Goal: Task Accomplishment & Management: Use online tool/utility

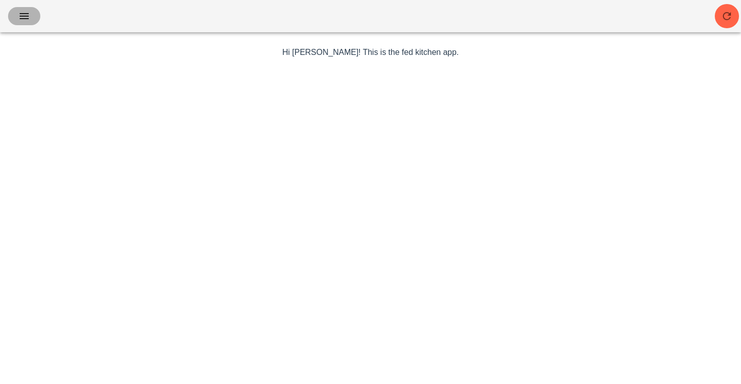
click at [30, 14] on icon "button" at bounding box center [24, 16] width 12 height 12
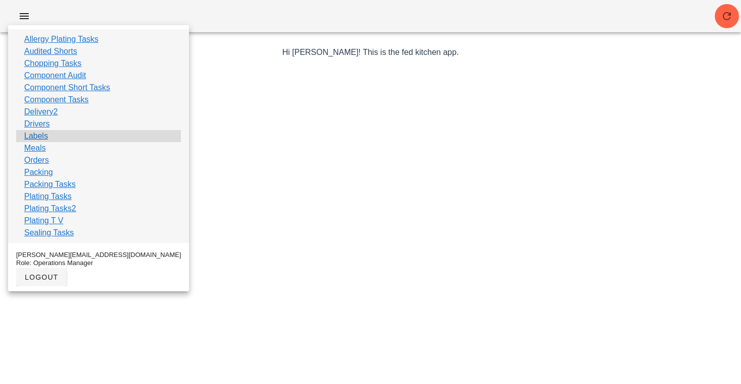
click at [48, 139] on div "Labels" at bounding box center [98, 136] width 165 height 12
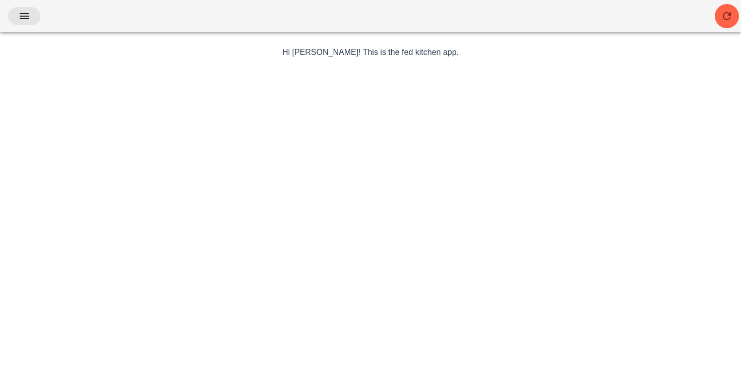
click at [24, 25] on button "button" at bounding box center [24, 16] width 32 height 18
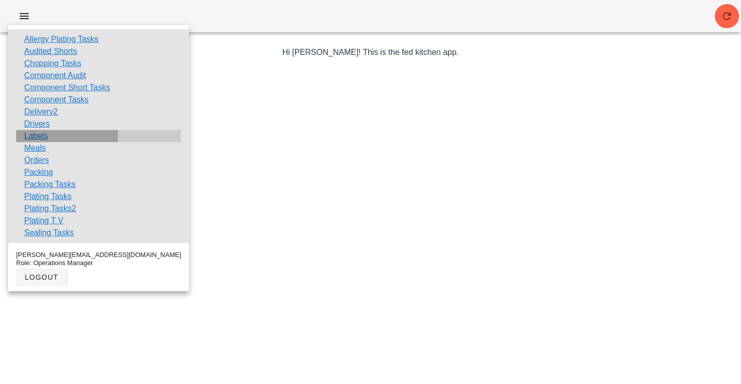
click at [44, 137] on link "Labels" at bounding box center [36, 136] width 24 height 12
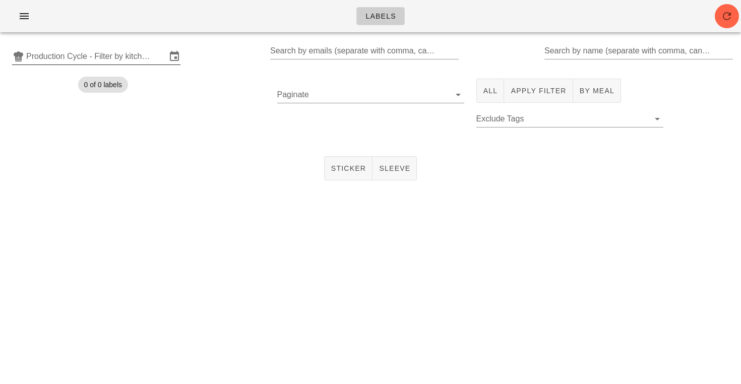
click at [83, 63] on input "Production Cycle - Filter by kitchen production schedules" at bounding box center [96, 56] width 140 height 16
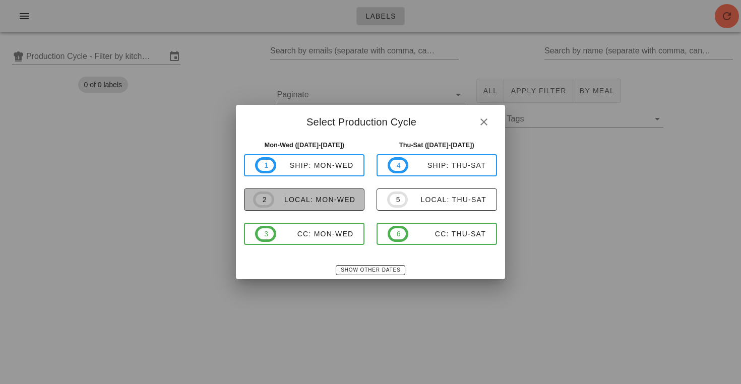
click at [276, 198] on div "local: Mon-Wed" at bounding box center [314, 200] width 81 height 8
type input "local: Mon-Wed ([DATE]-[DATE])"
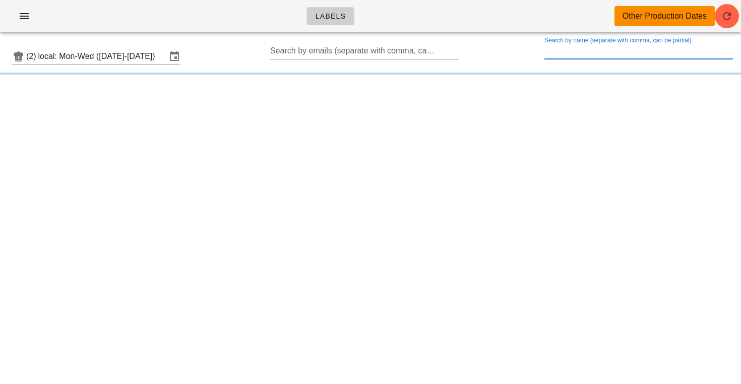
click at [582, 52] on input "Search by name (separate with comma, can be partial)" at bounding box center [637, 51] width 186 height 16
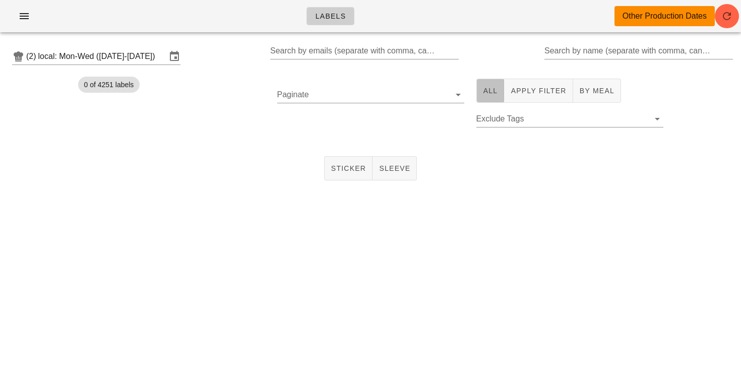
click at [479, 102] on button "All" at bounding box center [490, 91] width 28 height 24
click at [344, 98] on input "Paginate" at bounding box center [362, 95] width 171 height 16
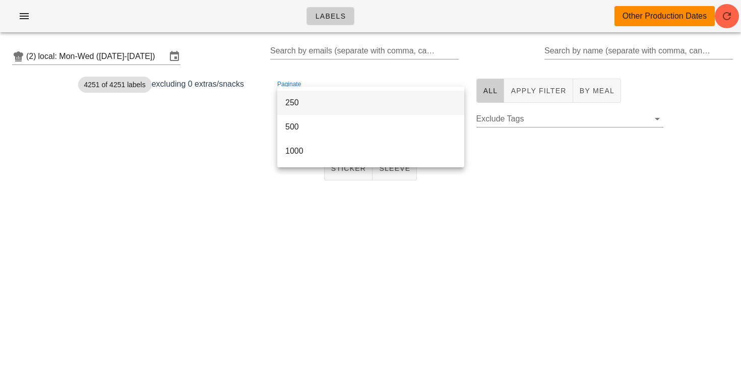
click at [322, 104] on div "250" at bounding box center [370, 103] width 171 height 10
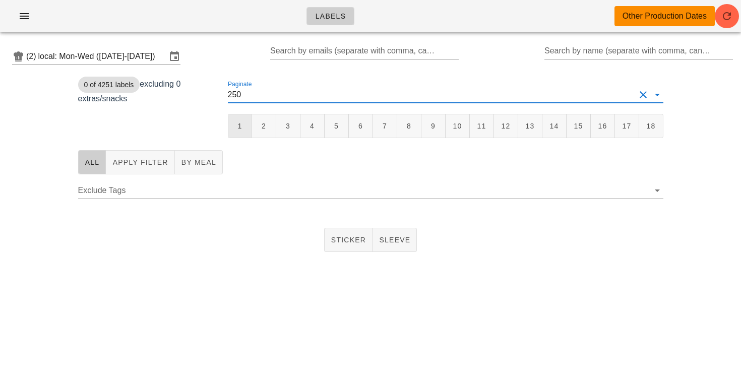
click at [240, 114] on button "1" at bounding box center [240, 126] width 24 height 24
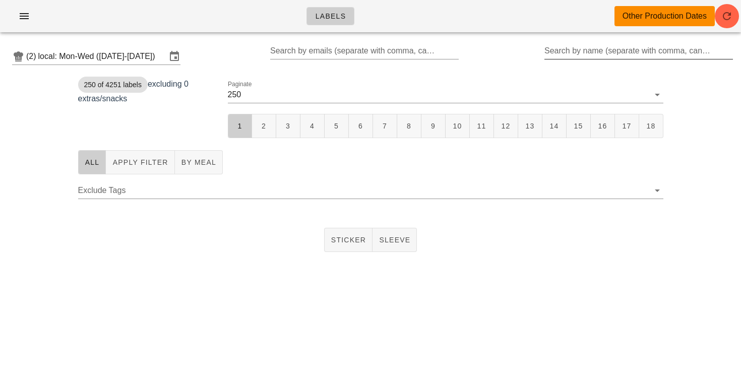
click at [621, 51] on input "Search by name (separate with comma, can be partial)" at bounding box center [637, 51] width 186 height 16
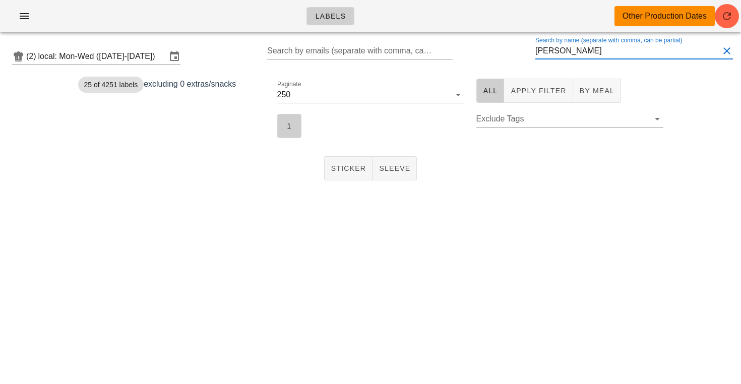
drag, startPoint x: 621, startPoint y: 51, endPoint x: 303, endPoint y: 135, distance: 328.4
click at [306, 136] on div "Paginate 250 1" at bounding box center [370, 109] width 199 height 72
click at [300, 133] on button "1" at bounding box center [289, 126] width 24 height 24
click at [340, 170] on span "Sticker" at bounding box center [349, 168] width 36 height 8
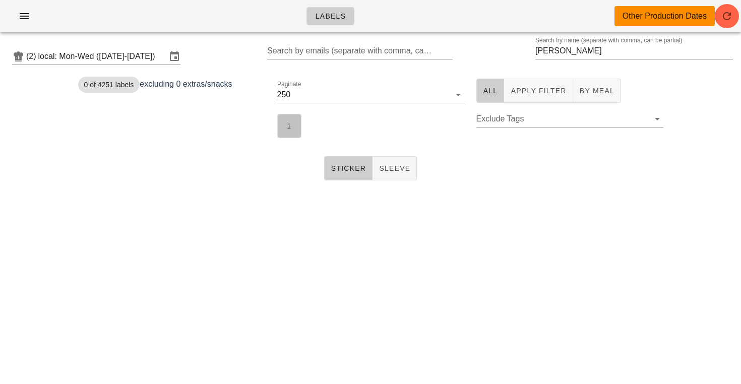
click at [288, 128] on span "1" at bounding box center [289, 126] width 11 height 8
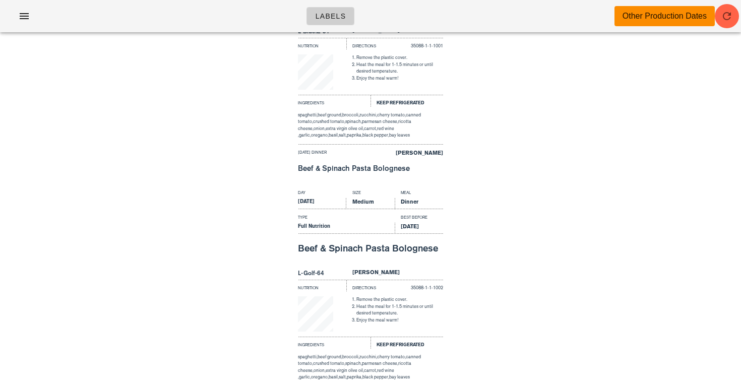
scroll to position [14, 0]
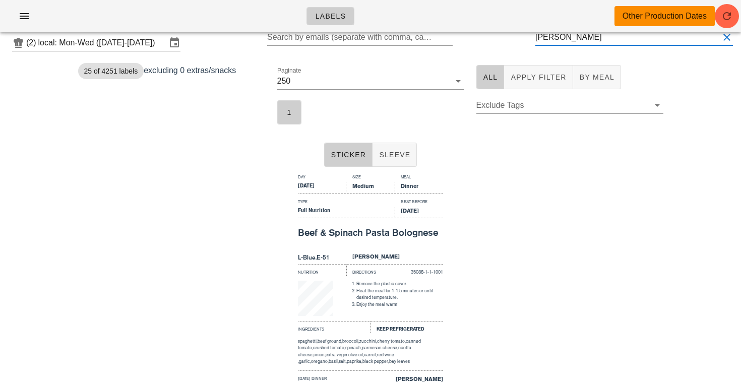
drag, startPoint x: 583, startPoint y: 40, endPoint x: 517, endPoint y: 36, distance: 65.7
click at [517, 36] on div "(2) local: Mon-Wed ([DATE]-[DATE]) Search by emails (separate with comma, can b…" at bounding box center [370, 43] width 741 height 32
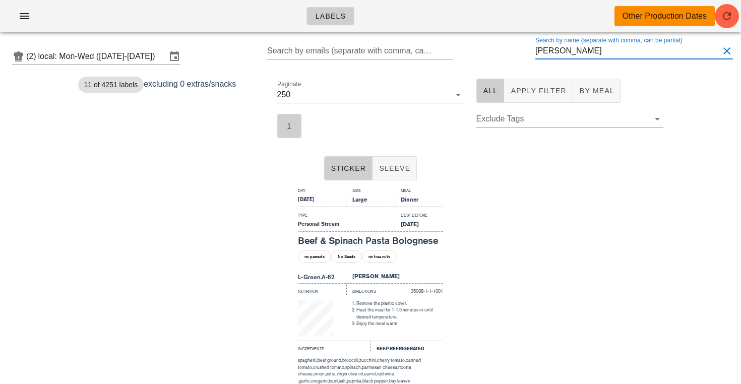
drag, startPoint x: 590, startPoint y: 50, endPoint x: 514, endPoint y: 50, distance: 76.6
click at [514, 50] on div "(2) local: Mon-Wed ([DATE]-[DATE]) Search by emails (separate with comma, can b…" at bounding box center [370, 56] width 741 height 32
drag, startPoint x: 581, startPoint y: 55, endPoint x: 514, endPoint y: 54, distance: 67.0
click at [514, 54] on div "(2) local: Mon-Wed ([DATE]-[DATE]) Search by emails (separate with comma, can b…" at bounding box center [370, 56] width 741 height 32
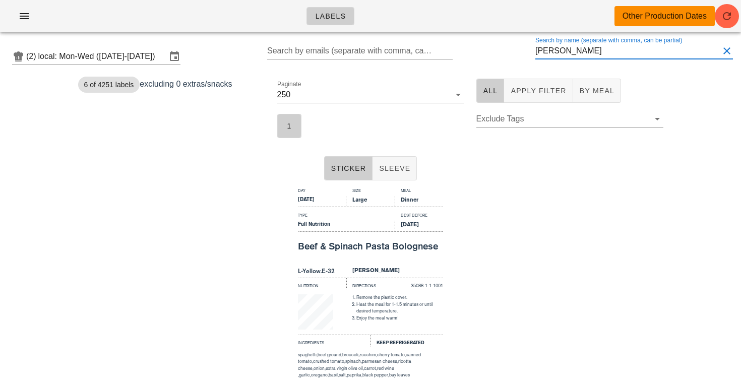
drag, startPoint x: 554, startPoint y: 53, endPoint x: 528, endPoint y: 51, distance: 25.8
click at [529, 51] on div "(2) local: Mon-Wed ([DATE]-[DATE]) Search by emails (separate with comma, can b…" at bounding box center [370, 56] width 741 height 32
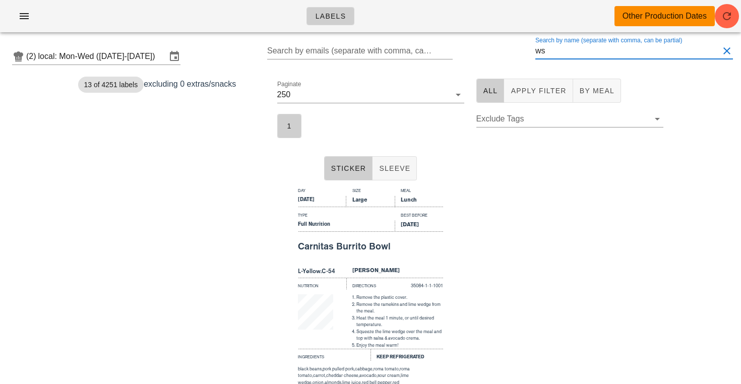
type input "s"
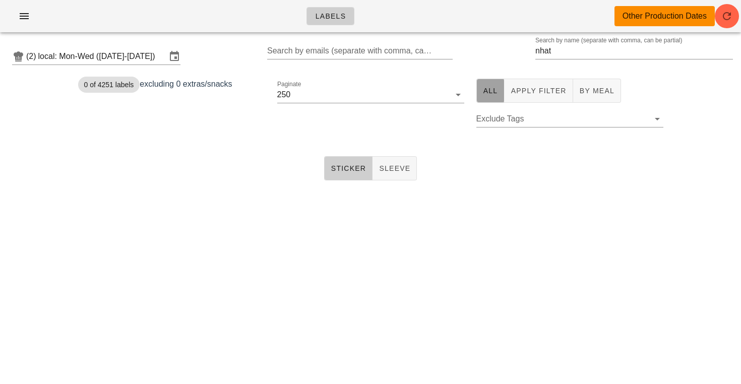
click at [497, 93] on span "All" at bounding box center [490, 91] width 15 height 8
click at [330, 176] on button "Sticker" at bounding box center [348, 168] width 49 height 24
click at [477, 89] on button "All" at bounding box center [490, 91] width 28 height 24
click at [343, 167] on span "Sticker" at bounding box center [349, 168] width 36 height 8
drag, startPoint x: 578, startPoint y: 53, endPoint x: 469, endPoint y: 53, distance: 109.4
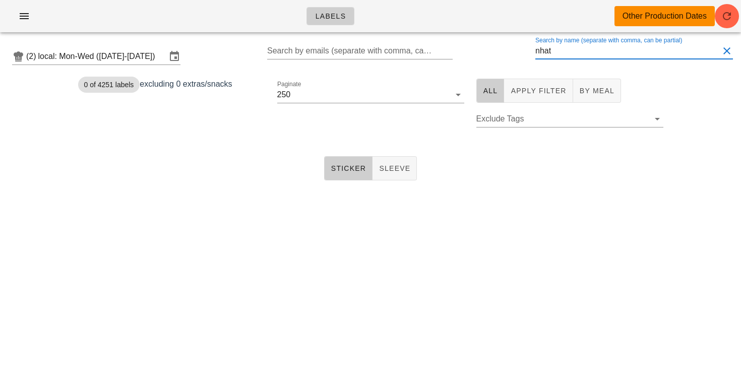
click at [469, 53] on div "(2) local: Mon-Wed ([DATE]-[DATE]) Search by emails (separate with comma, can b…" at bounding box center [370, 56] width 741 height 32
type input "[PERSON_NAME]"
click at [284, 130] on span "1" at bounding box center [289, 126] width 11 height 8
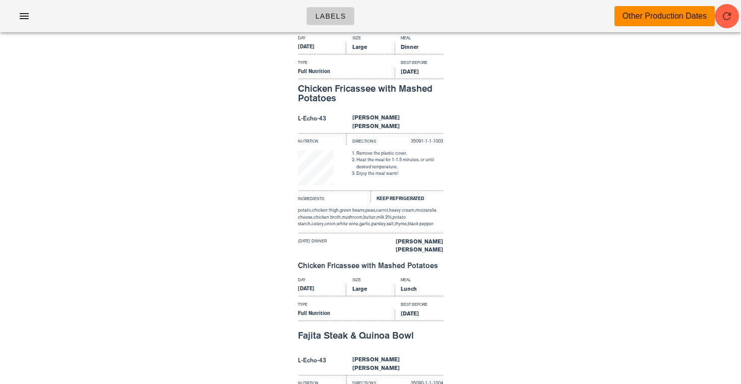
scroll to position [637, 0]
click at [33, 20] on button "button" at bounding box center [24, 16] width 32 height 18
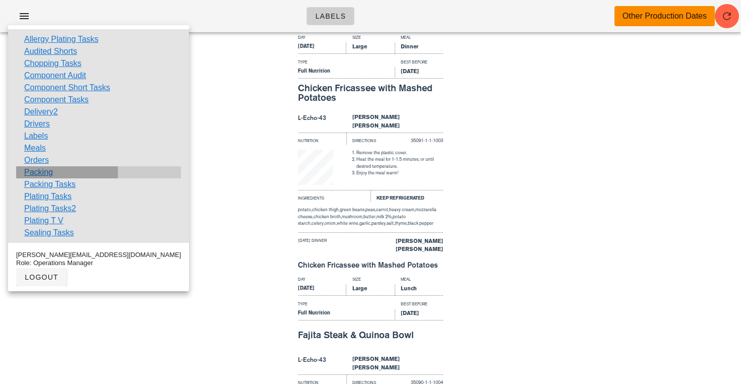
click at [44, 175] on link "Packing" at bounding box center [38, 172] width 29 height 12
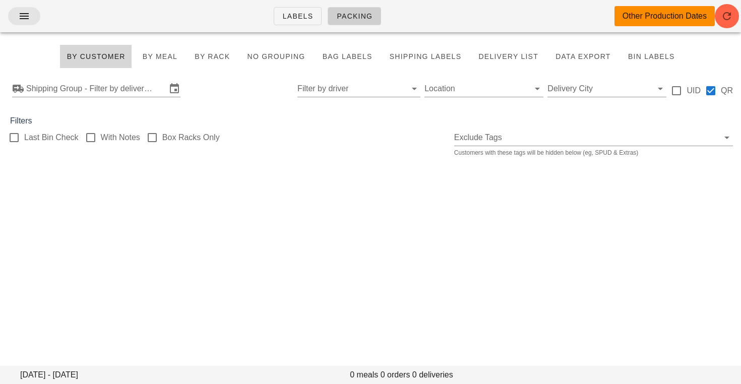
click at [18, 11] on span "button" at bounding box center [24, 16] width 16 height 12
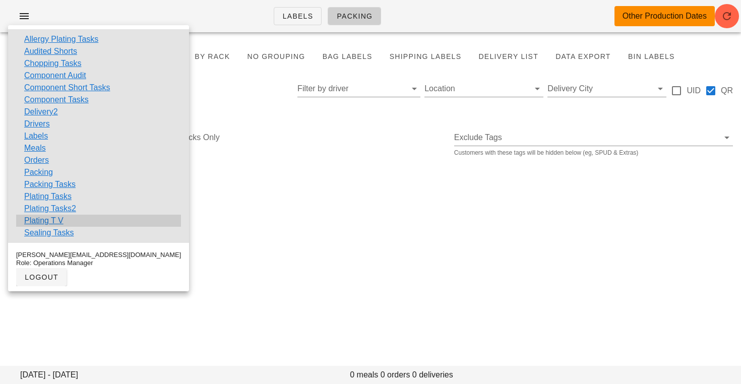
click at [49, 220] on link "Plating T V" at bounding box center [43, 221] width 39 height 12
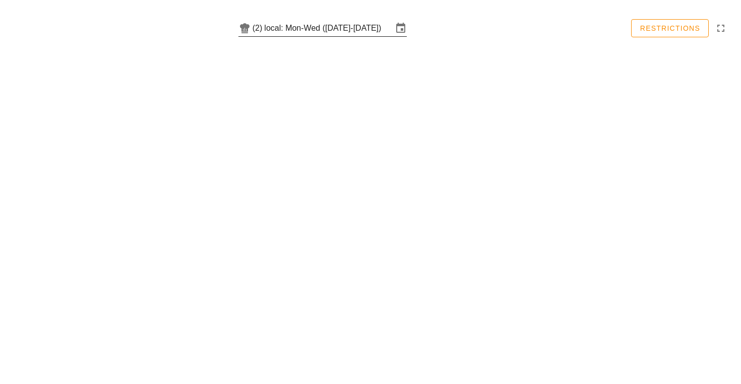
click at [296, 33] on input "local: Mon-Wed ([DATE]-[DATE])" at bounding box center [328, 28] width 128 height 16
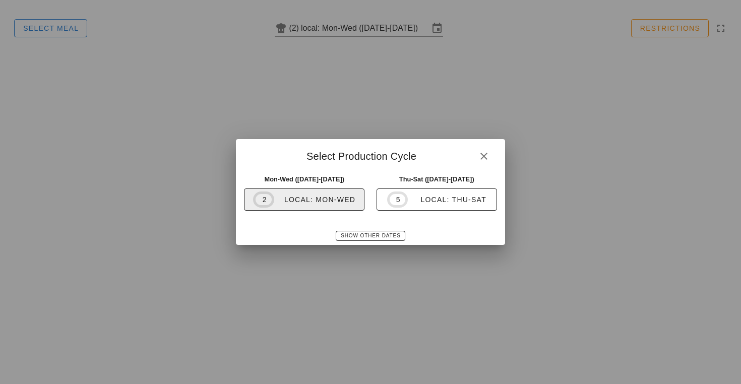
click at [318, 199] on div "local: Mon-Wed" at bounding box center [314, 200] width 81 height 8
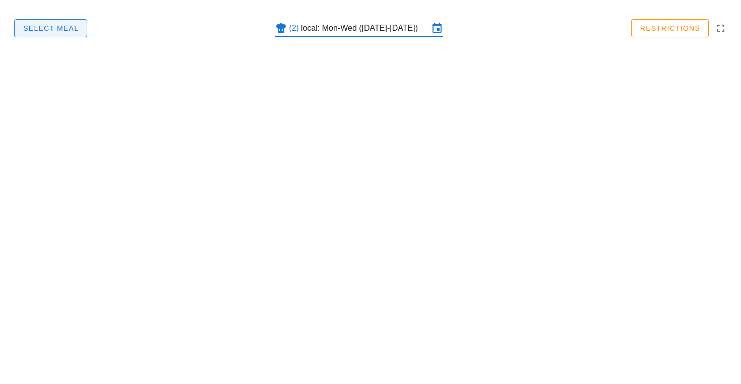
click at [65, 22] on button "Select Meal" at bounding box center [50, 28] width 73 height 18
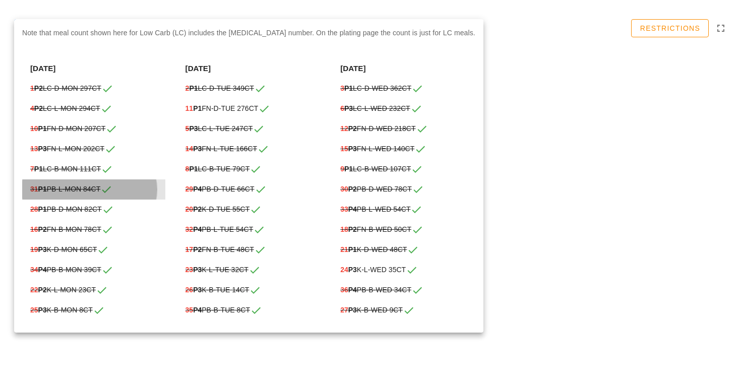
click at [97, 190] on div "31 P1 PB-l-MON 84CT" at bounding box center [93, 189] width 127 height 12
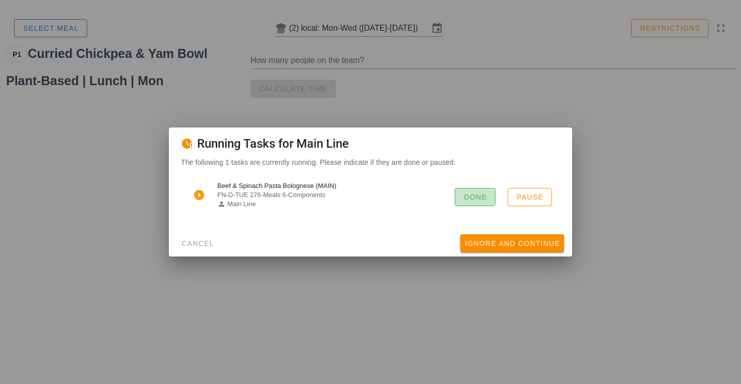
click at [460, 195] on button "Done" at bounding box center [475, 197] width 41 height 18
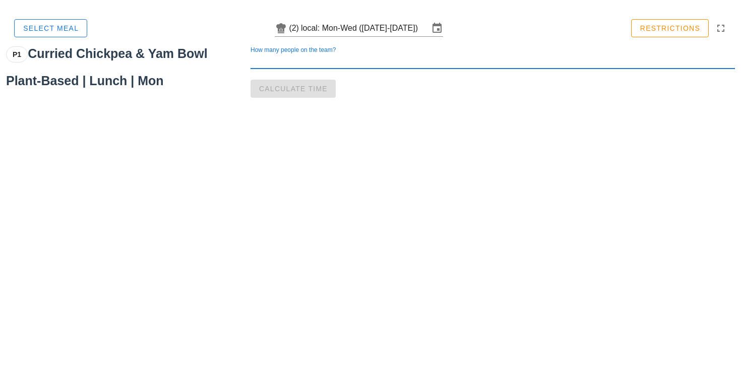
click at [302, 59] on input "How many people on the team?" at bounding box center [493, 60] width 484 height 16
type input "1"
click at [296, 98] on div "How many people on the team? 1 Calculate Time" at bounding box center [492, 71] width 488 height 58
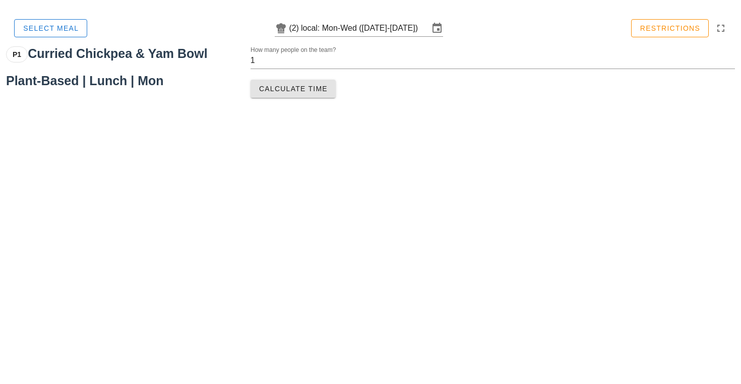
click at [291, 92] on span "Calculate Time" at bounding box center [293, 89] width 69 height 8
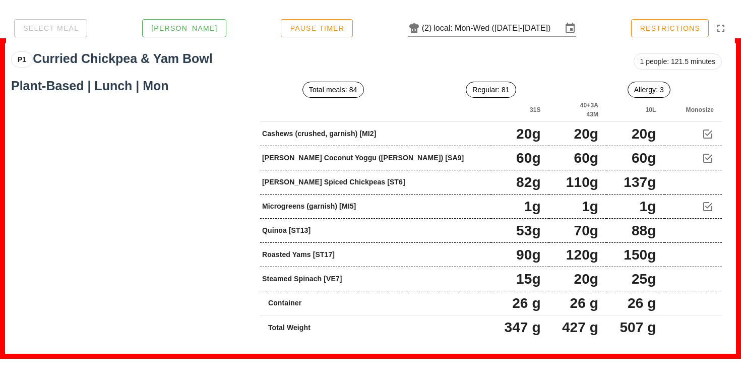
click at [112, 176] on div "P1 Curried Chickpea & Yam Bowl Plant-Based | lunch | Mon" at bounding box center [129, 198] width 241 height 302
